Goal: Navigation & Orientation: Find specific page/section

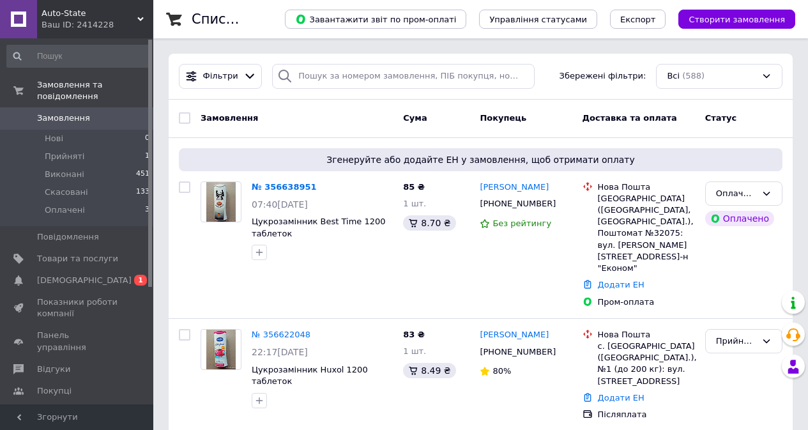
click at [56, 275] on span "[DEMOGRAPHIC_DATA]" at bounding box center [84, 280] width 95 height 11
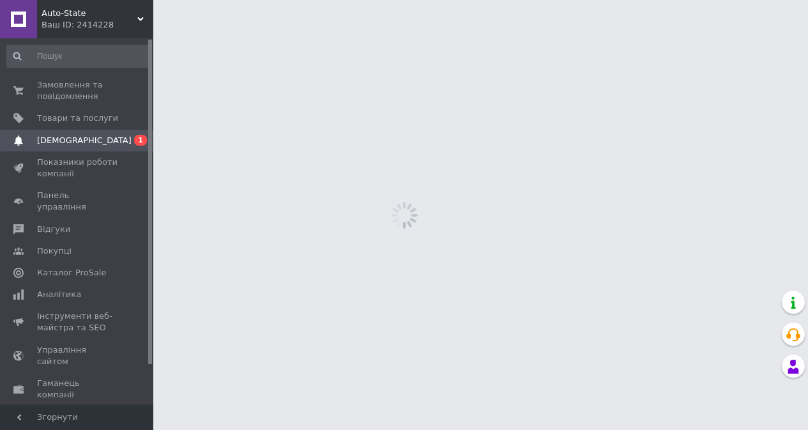
click at [54, 165] on span "Показники роботи компанії" at bounding box center [77, 167] width 81 height 23
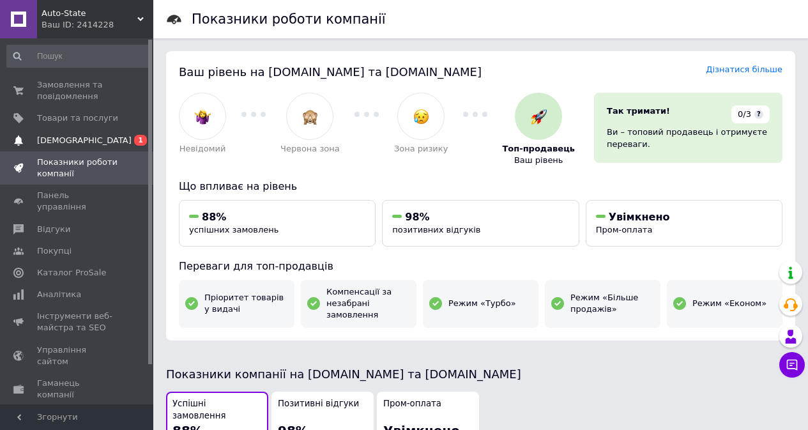
click at [59, 136] on span "[DEMOGRAPHIC_DATA]" at bounding box center [84, 140] width 95 height 11
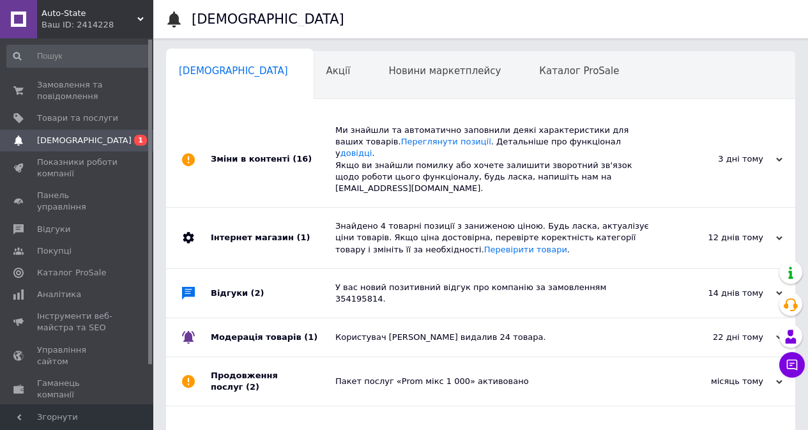
scroll to position [0, 4]
click at [310, 63] on div "Акції 0" at bounding box center [341, 76] width 63 height 49
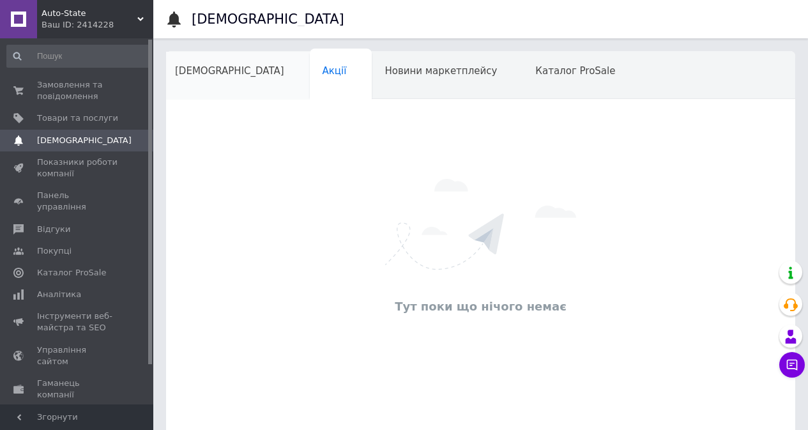
click at [202, 58] on div "[DEMOGRAPHIC_DATA]" at bounding box center [236, 76] width 148 height 49
